Goal: Use online tool/utility: Use online tool/utility

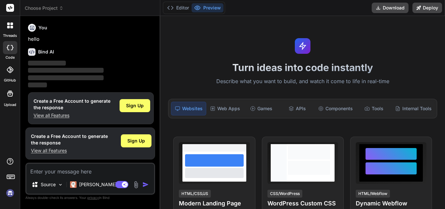
scroll to position [3, 0]
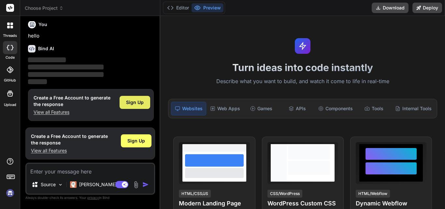
click at [136, 99] on span "Sign Up" at bounding box center [135, 102] width 18 height 7
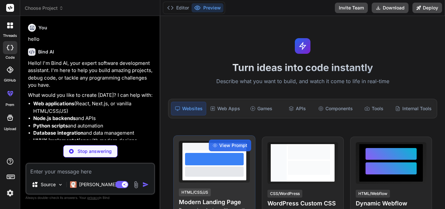
type textarea "x"
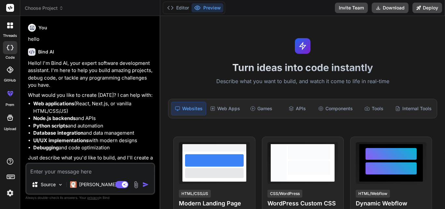
click at [114, 166] on textarea at bounding box center [90, 170] width 128 height 12
paste textarea "create application with these features "Feature Animations & Interactions Parap…"
type textarea "create application with these features "Feature Animations & Interactions Parap…"
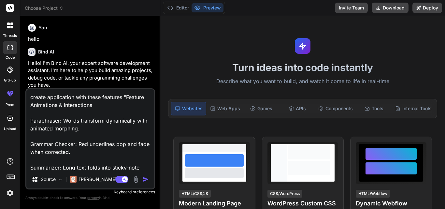
scroll to position [165, 0]
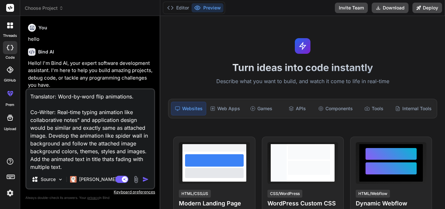
type textarea "x"
type textarea "create application with these features "Feature Animations & Interactions Parap…"
type textarea "x"
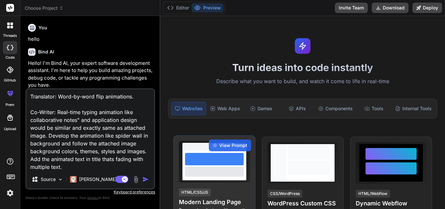
type textarea "create application with these features "Feature Animations & Interactions Parap…"
type textarea "x"
type textarea "create application with these features "Feature Animations & Interactions Parap…"
type textarea "x"
type textarea "create application with these features "Feature Animations & Interactions Parap…"
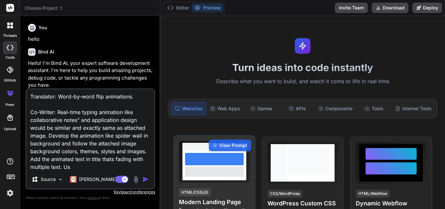
type textarea "x"
type textarea "create application with these features "Feature Animations & Interactions Parap…"
type textarea "x"
paste textarea "[URL][DOMAIN_NAME]"
type textarea "create application with these features "Feature Animations & Interactions Parap…"
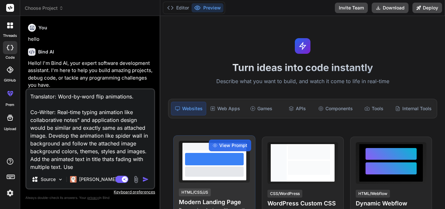
type textarea "x"
type textarea "create application with these features "Feature Animations & Interactions Parap…"
type textarea "x"
type textarea "create application with these features "Feature Animations & Interactions Parap…"
type textarea "x"
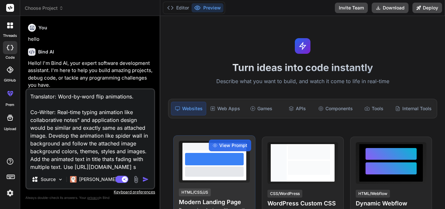
type textarea "create application with these features "Feature Animations & Interactions Parap…"
type textarea "x"
type textarea "create application with these features "Feature Animations & Interactions Parap…"
type textarea "x"
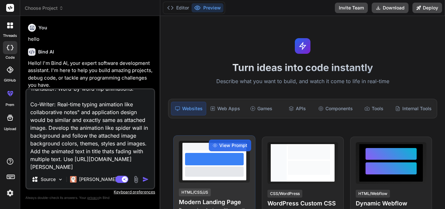
type textarea "create application with these features "Feature Animations & Interactions Parap…"
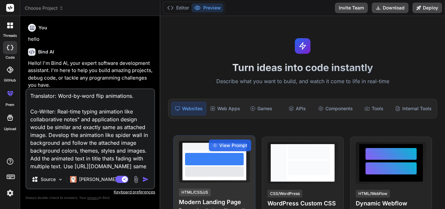
type textarea "x"
type textarea "create application with these features "Feature Animations & Interactions Parap…"
type textarea "x"
type textarea "create application with these features "Feature Animations & Interactions Parap…"
type textarea "x"
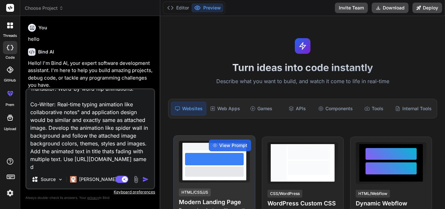
type textarea "create application with these features "Feature Animations & Interactions Parap…"
type textarea "x"
type textarea "create application with these features "Feature Animations & Interactions Parap…"
type textarea "x"
type textarea "create application with these features "Feature Animations & Interactions Parap…"
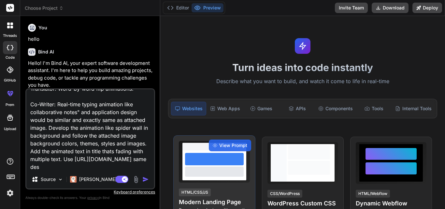
type textarea "x"
type textarea "create application with these features "Feature Animations & Interactions Parap…"
type textarea "x"
type textarea "create application with these features "Feature Animations & Interactions Parap…"
type textarea "x"
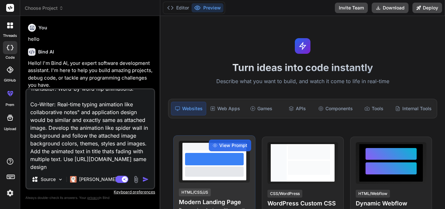
type textarea "create application with these features "Feature Animations & Interactions Parap…"
type textarea "x"
type textarea "create application with these features "Feature Animations & Interactions Parap…"
type textarea "x"
type textarea "create application with these features "Feature Animations & Interactions Parap…"
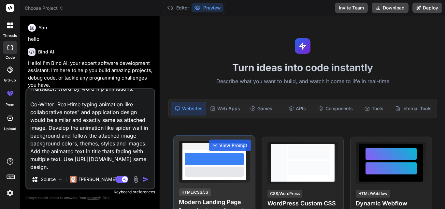
type textarea "x"
type textarea "create application with these features "Feature Animations & Interactions Parap…"
type textarea "x"
type textarea "create application with these features "Feature Animations & Interactions Parap…"
type textarea "x"
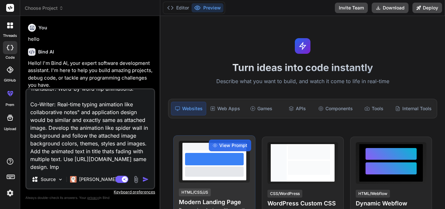
type textarea "create application with these features "Feature Animations & Interactions Parap…"
type textarea "x"
type textarea "create application with these features "Feature Animations & Interactions Parap…"
type textarea "x"
type textarea "create application with these features "Feature Animations & Interactions Parap…"
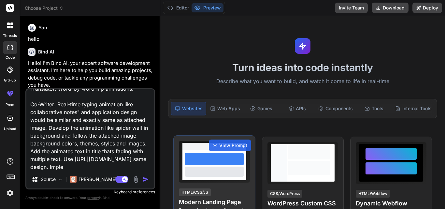
type textarea "x"
type textarea "create application with these features "Feature Animations & Interactions Parap…"
type textarea "x"
type textarea "create application with these features "Feature Animations & Interactions Parap…"
type textarea "x"
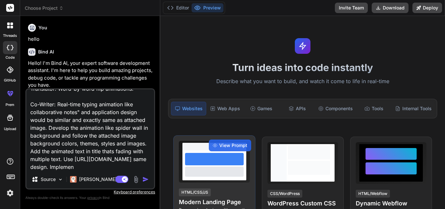
type textarea "create application with these features "Feature Animations & Interactions Parap…"
type textarea "x"
type textarea "create application with these features "Feature Animations & Interactions Parap…"
type textarea "x"
type textarea "create application with these features "Feature Animations & Interactions Parap…"
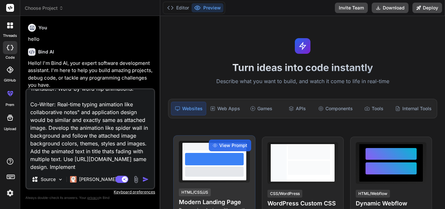
type textarea "x"
type textarea "create application with these features "Feature Animations & Interactions Parap…"
type textarea "x"
type textarea "create application with these features "Feature Animations & Interactions Parap…"
type textarea "x"
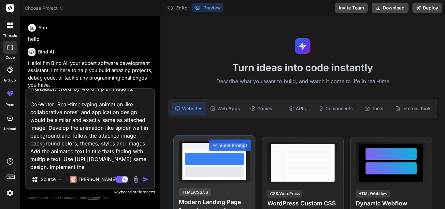
type textarea "create application with these features "Feature Animations & Interactions Parap…"
type textarea "x"
type textarea "create application with these features "Feature Animations & Interactions Parap…"
type textarea "x"
type textarea "create application with these features "Feature Animations & Interactions Parap…"
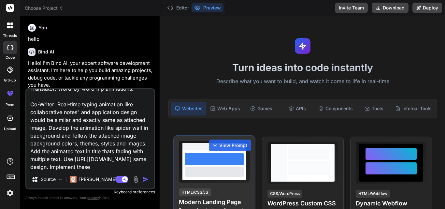
type textarea "x"
type textarea "create application with these features "Feature Animations & Interactions Parap…"
type textarea "x"
type textarea "create application with these features "Feature Animations & Interactions Parap…"
type textarea "x"
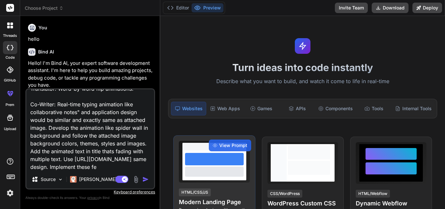
type textarea "create application with these features "Feature Animations & Interactions Parap…"
type textarea "x"
type textarea "create application with these features "Feature Animations & Interactions Parap…"
type textarea "x"
type textarea "create application with these features "Feature Animations & Interactions Parap…"
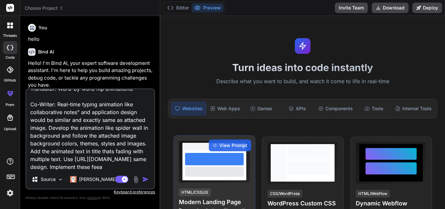
type textarea "x"
type textarea "create application with these features "Feature Animations & Interactions Parap…"
type textarea "x"
type textarea "create application with these features "Feature Animations & Interactions Parap…"
type textarea "x"
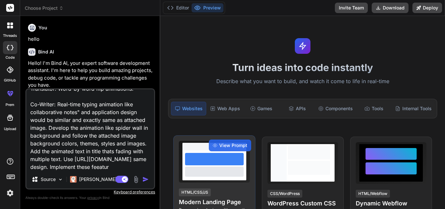
type textarea "create application with these features "Feature Animations & Interactions Parap…"
type textarea "x"
type textarea "create application with these features "Feature Animations & Interactions Parap…"
type textarea "x"
type textarea "create application with these features "Feature Animations & Interactions Parap…"
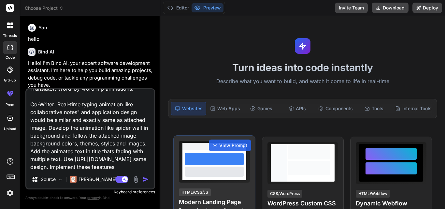
type textarea "x"
type textarea "create application with these features "Feature Animations & Interactions Parap…"
type textarea "x"
type textarea "create application with these features "Feature Animations & Interactions Parap…"
type textarea "x"
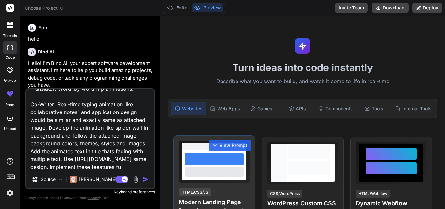
type textarea "create application with these features "Feature Animations & Interactions Parap…"
type textarea "x"
type textarea "create application with these features "Feature Animations & Interactions Parap…"
type textarea "x"
type textarea "create application with these features "Feature Animations & Interactions Parap…"
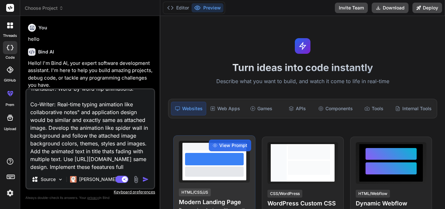
type textarea "x"
type textarea "create application with these features "Feature Animations & Interactions Parap…"
type textarea "x"
type textarea "create application with these features "Feature Animations & Interactions Parap…"
type textarea "x"
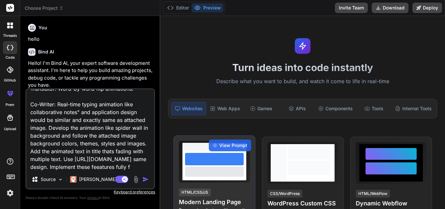
type textarea "create application with these features "Feature Animations & Interactions Parap…"
type textarea "x"
type textarea "create application with these features "Feature Animations & Interactions Parap…"
type textarea "x"
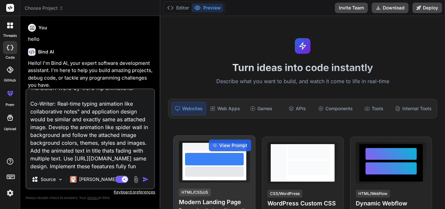
type textarea "create application with these features "Feature Animations & Interactions Parap…"
type textarea "x"
type textarea "create application with these features "Feature Animations & Interactions Parap…"
type textarea "x"
type textarea "create application with these features "Feature Animations & Interactions Parap…"
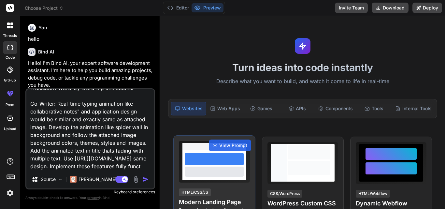
type textarea "x"
type textarea "create application with these features "Feature Animations & Interactions Parap…"
type textarea "x"
type textarea "create application with these features "Feature Animations & Interactions Parap…"
type textarea "x"
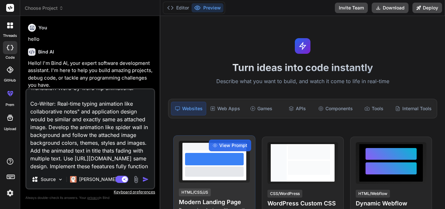
type textarea "create application with these features "Feature Animations & Interactions Parap…"
type textarea "x"
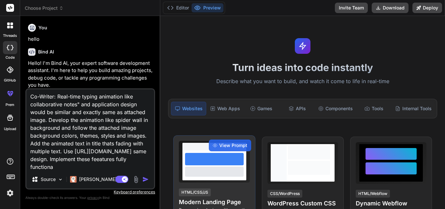
type textarea "create application with these features "Feature Animations & Interactions Parap…"
type textarea "x"
type textarea "create application with these features "Feature Animations & Interactions Parap…"
type textarea "x"
type textarea "create application with these features "Feature Animations & Interactions Parap…"
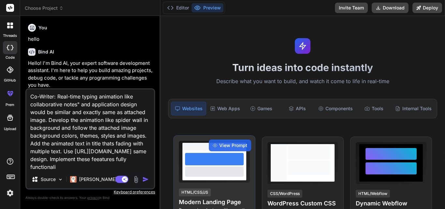
type textarea "x"
type textarea "create application with these features "Feature Animations & Interactions Parap…"
type textarea "x"
type textarea "create application with these features "Feature Animations & Interactions Parap…"
type textarea "x"
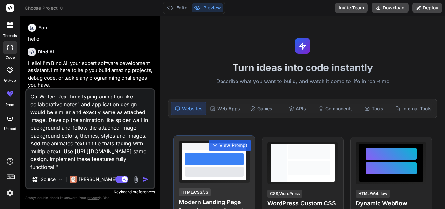
paste textarea "Feature Animations & Interactions Paraphraser: Words transform dynamically with…"
type textarea "loremi dolorsitame cons adipi elitsedd "Eiusmod Temporinci & Utlaboreetdo Magna…"
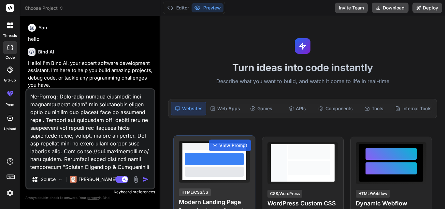
type textarea "x"
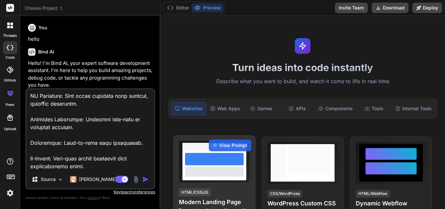
type textarea "loremi dolorsitame cons adipi elitsedd "Eiusmod Temporinci & Utlaboreetdo Magna…"
type textarea "x"
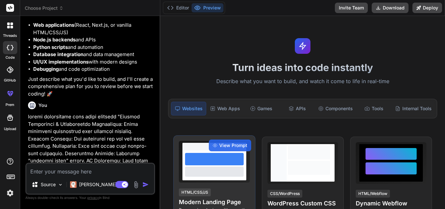
scroll to position [156, 0]
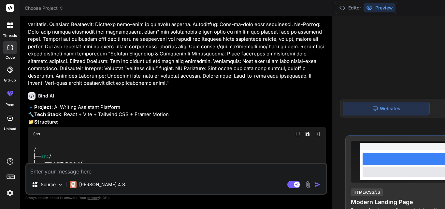
type textarea "x"
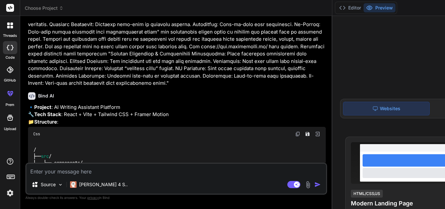
click at [81, 87] on p at bounding box center [177, 43] width 298 height 88
click at [68, 87] on p at bounding box center [177, 43] width 298 height 88
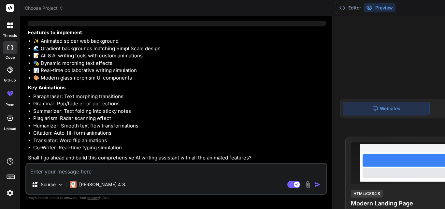
scroll to position [611, 0]
click at [60, 174] on textarea at bounding box center [176, 170] width 300 height 12
type textarea "y"
type textarea "x"
type textarea "ye"
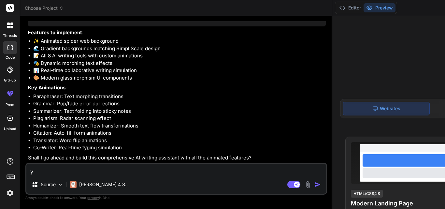
type textarea "x"
type textarea "yes"
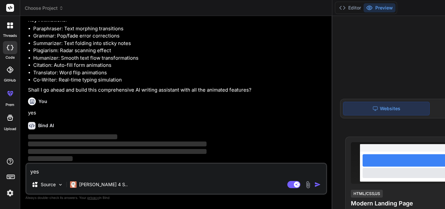
type textarea "x"
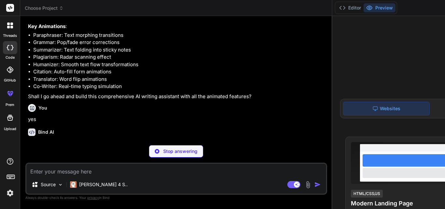
scroll to position [679, 0]
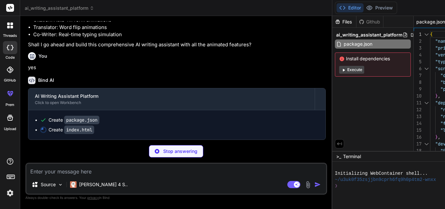
type textarea "x"
type textarea "<body> <div id="root"></div> <script type="module" src="/src/main.jsx"></script…"
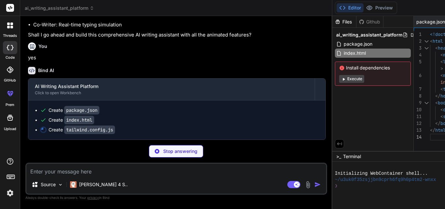
click at [339, 78] on button "Execute" at bounding box center [351, 79] width 25 height 8
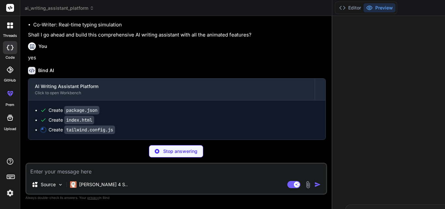
scroll to position [19, 0]
type textarea "x"
type textarea "}"
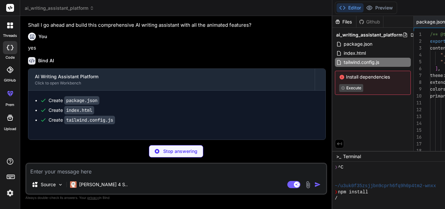
type textarea "x"
type textarea "export default { plugins: { tailwindcss: {}, autoprefixer: {}, }, }"
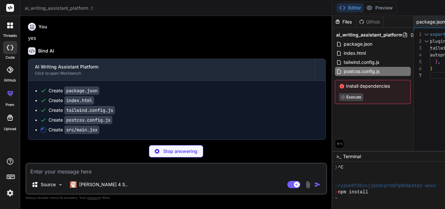
type textarea "x"
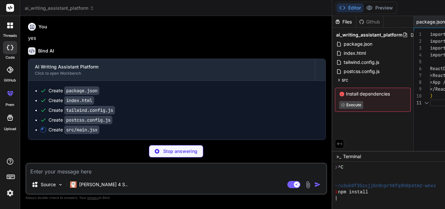
scroll to position [0, 75]
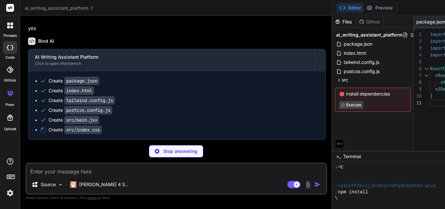
type textarea "x"
type textarea "hover:shadow-purple-500/25; } }"
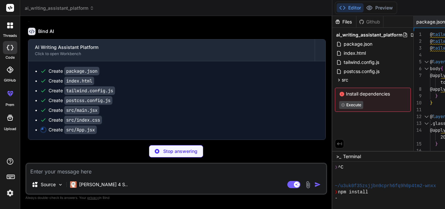
type textarea "x"
type textarea "export default App"
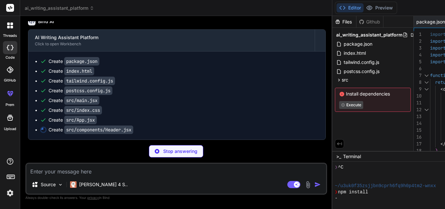
type textarea "x"
type textarea "}"
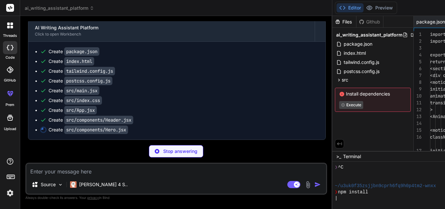
scroll to position [0, 231]
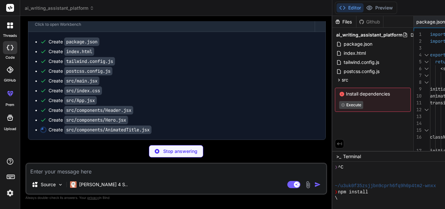
type textarea "x"
type textarea "transition={{ duration: 0.5, ease: "easeInOut" }} > {titles[currentIndex]} </mo…"
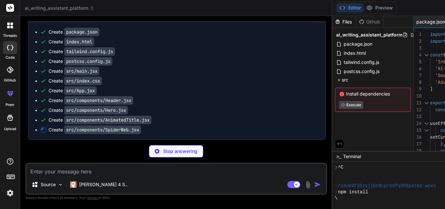
type textarea "x"
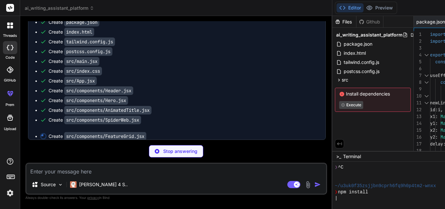
scroll to position [0, 332]
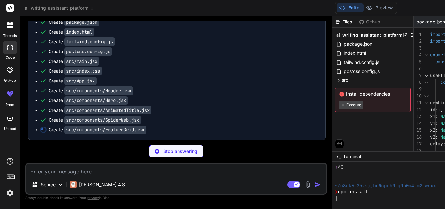
type textarea "x"
type textarea "</div> </section> ) }"
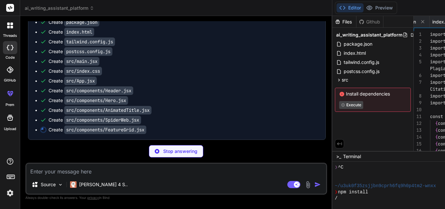
scroll to position [0, 380]
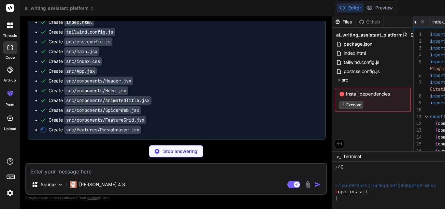
type textarea "x"
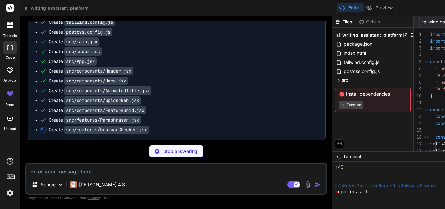
type textarea "x"
type textarea ""Check Grammar" )} </motion.button> </div> </div> ) }"
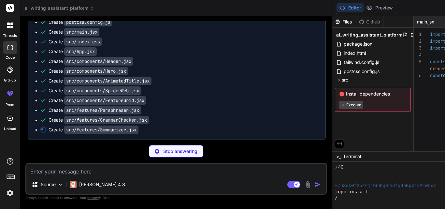
type textarea "x"
type textarea ")} </motion.button> </div> </div> ) }"
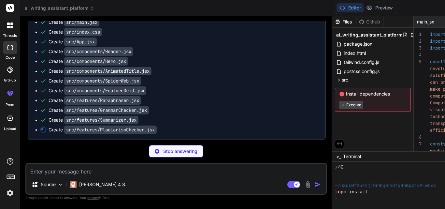
type textarea "x"
type textarea "disabled={isScanning} > {isScanning ? `Scanning... ${scanProgress}%` : "Scan fo…"
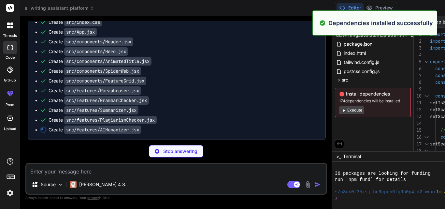
scroll to position [80, 0]
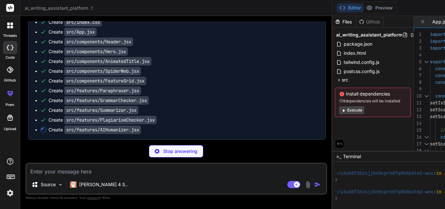
type textarea "x"
type textarea "</div> </div> ) }"
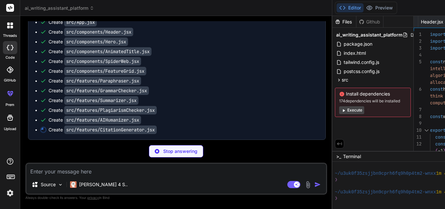
type textarea "x"
type textarea "(citationFormats[selectedFormat])} > <Copy className="w-4 h-4" /> </motion.butt…"
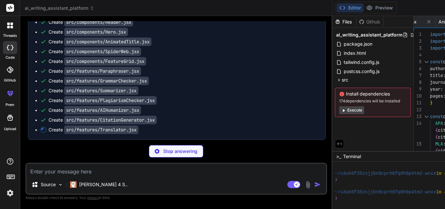
type textarea "x"
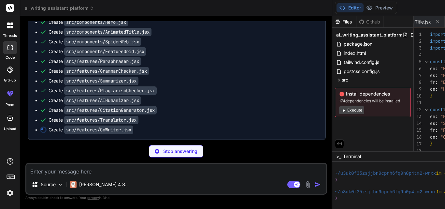
click at [104, 113] on div "Create src/features/CitationGenerator.jsx" at bounding box center [103, 110] width 108 height 7
click at [339, 110] on button "Execute" at bounding box center [351, 110] width 25 height 8
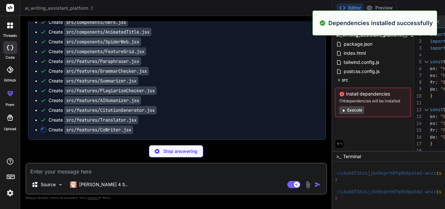
scroll to position [173, 0]
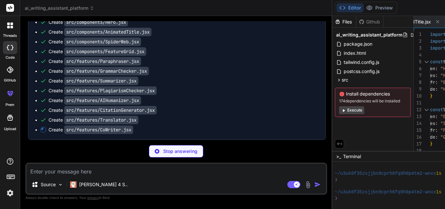
type textarea "x"
type textarea ") }"
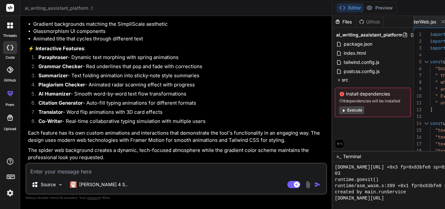
scroll to position [1164, 0]
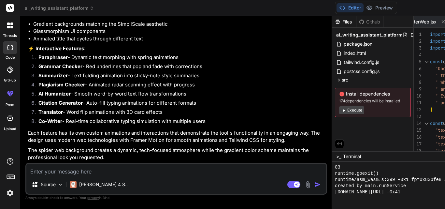
click at [332, 128] on div "Files Github ai_writing_assistant_platform package.json index.html tailwind.con…" at bounding box center [372, 83] width 81 height 135
click at [339, 111] on button "Execute" at bounding box center [351, 110] width 25 height 8
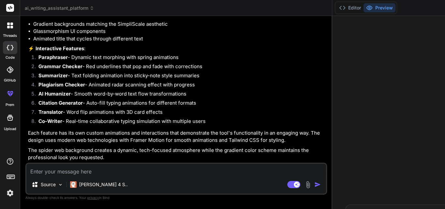
scroll to position [1238, 0]
type textarea "x"
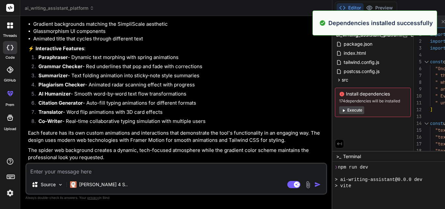
scroll to position [1269, 0]
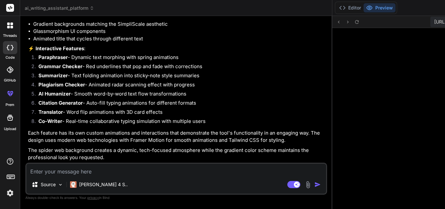
scroll to position [1306, 0]
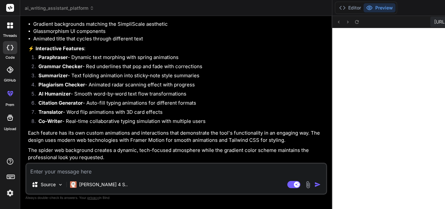
click at [126, 133] on p "Each feature has its own custom animations and interactions that demonstrate th…" at bounding box center [177, 136] width 298 height 15
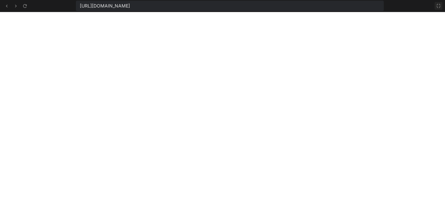
click at [439, 6] on icon at bounding box center [438, 5] width 5 height 5
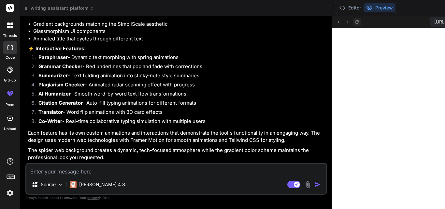
click at [353, 19] on button at bounding box center [357, 22] width 8 height 8
click at [50, 175] on textarea at bounding box center [176, 170] width 300 height 12
click at [97, 147] on p "The spider web background creates a dynamic, tech-focused atmosphere while the …" at bounding box center [177, 154] width 298 height 15
click at [68, 175] on textarea at bounding box center [176, 170] width 300 height 12
type textarea "c"
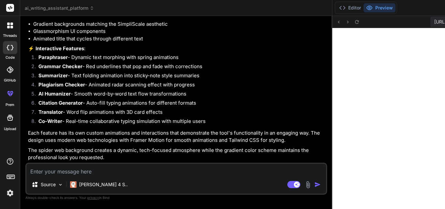
type textarea "x"
type textarea "co"
type textarea "x"
type textarea "com"
type textarea "x"
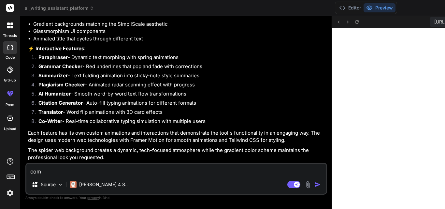
type textarea "coml"
type textarea "x"
type textarea "com"
type textarea "x"
type textarea "comp"
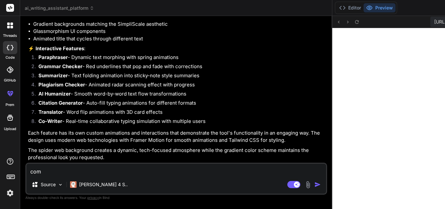
type textarea "x"
type textarea "compl"
type textarea "x"
type textarea "comple"
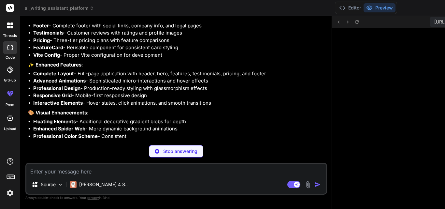
scroll to position [1399, 0]
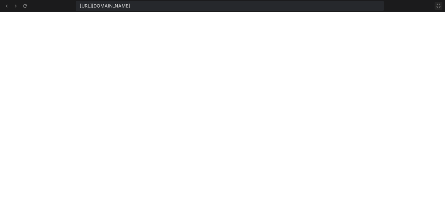
click at [437, 7] on icon at bounding box center [438, 5] width 5 height 5
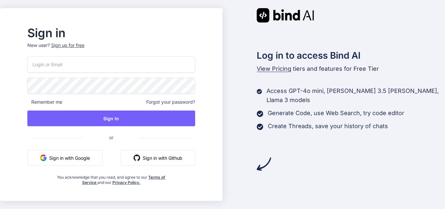
click at [71, 160] on button "Sign in with Google" at bounding box center [64, 158] width 75 height 16
